Goal: Information Seeking & Learning: Learn about a topic

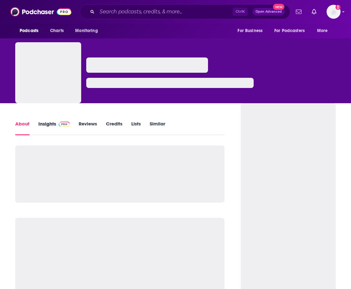
click at [71, 121] on div "Insights" at bounding box center [58, 128] width 40 height 15
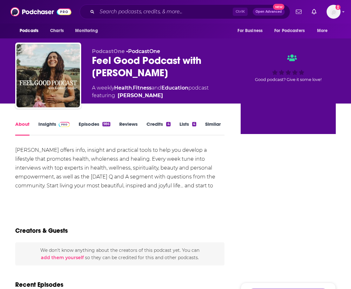
click at [56, 130] on link "Insights" at bounding box center [53, 128] width 31 height 15
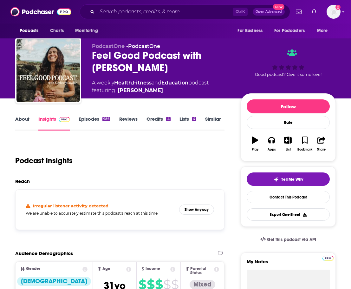
scroll to position [159, 0]
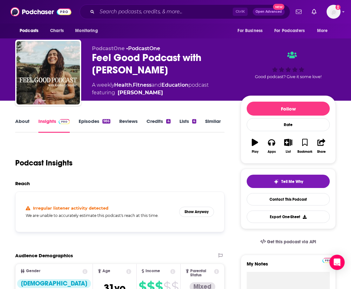
scroll to position [0, 0]
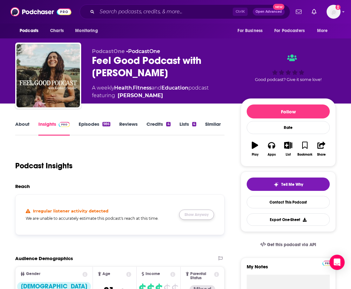
click at [200, 215] on button "Show Anyway" at bounding box center [196, 214] width 35 height 10
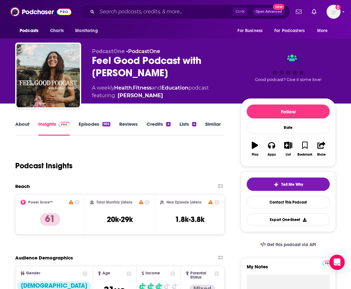
scroll to position [32, 0]
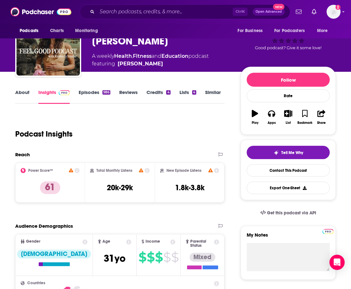
click at [28, 97] on link "About" at bounding box center [22, 96] width 14 height 15
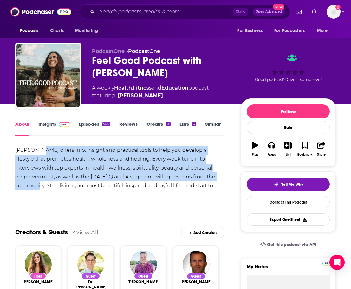
drag, startPoint x: 39, startPoint y: 150, endPoint x: 195, endPoint y: 179, distance: 157.9
click at [195, 179] on div "Kimberly offers info, insight and practical tools to help you develop a lifesty…" at bounding box center [119, 172] width 209 height 53
copy div "offers info, insight and practical tools to help you develop a lifestyle that p…"
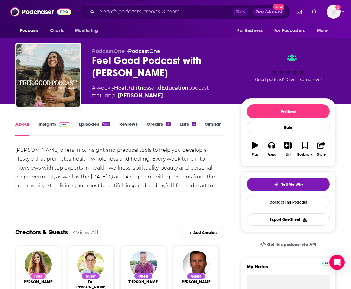
click at [120, 213] on div "Creators & Guests 4 View All Add Creators" at bounding box center [119, 228] width 209 height 34
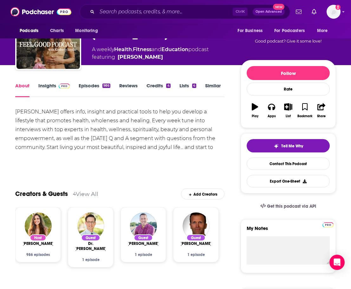
scroll to position [127, 0]
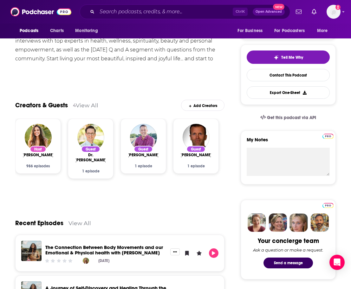
click at [155, 87] on div "Creators & Guests 4 View All Add Creators" at bounding box center [119, 101] width 209 height 34
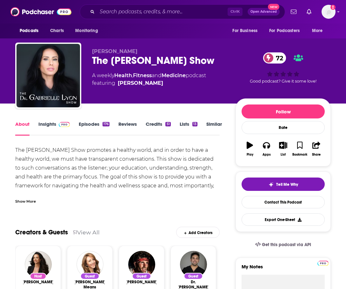
click at [59, 126] on img at bounding box center [64, 124] width 11 height 5
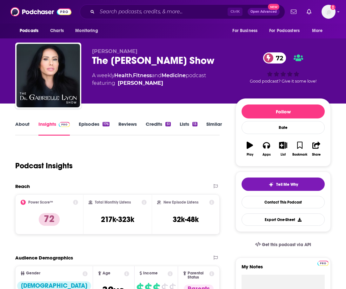
scroll to position [95, 0]
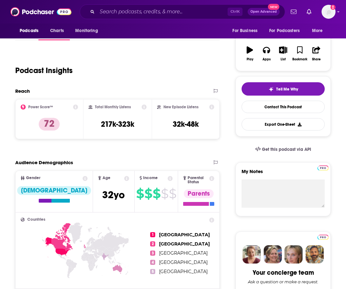
drag, startPoint x: 151, startPoint y: 156, endPoint x: 154, endPoint y: 154, distance: 4.3
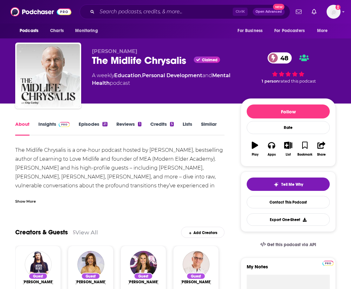
click at [32, 202] on div "Show More" at bounding box center [25, 201] width 21 height 6
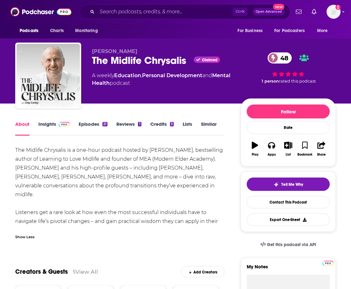
drag, startPoint x: 170, startPoint y: 222, endPoint x: 14, endPoint y: 151, distance: 171.7
copy div "The Midlife Chrysalis is a one-hour podcast hosted by Chip Conley, bestselling …"
click at [209, 186] on div "The Midlife Chrysalis is a one-hour podcast hosted by Chip Conley, bestselling …" at bounding box center [119, 190] width 209 height 89
click at [50, 124] on link "Insights" at bounding box center [53, 128] width 31 height 15
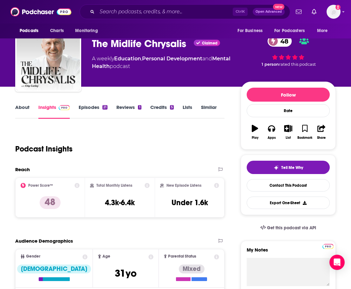
scroll to position [32, 0]
